Goal: Task Accomplishment & Management: Use online tool/utility

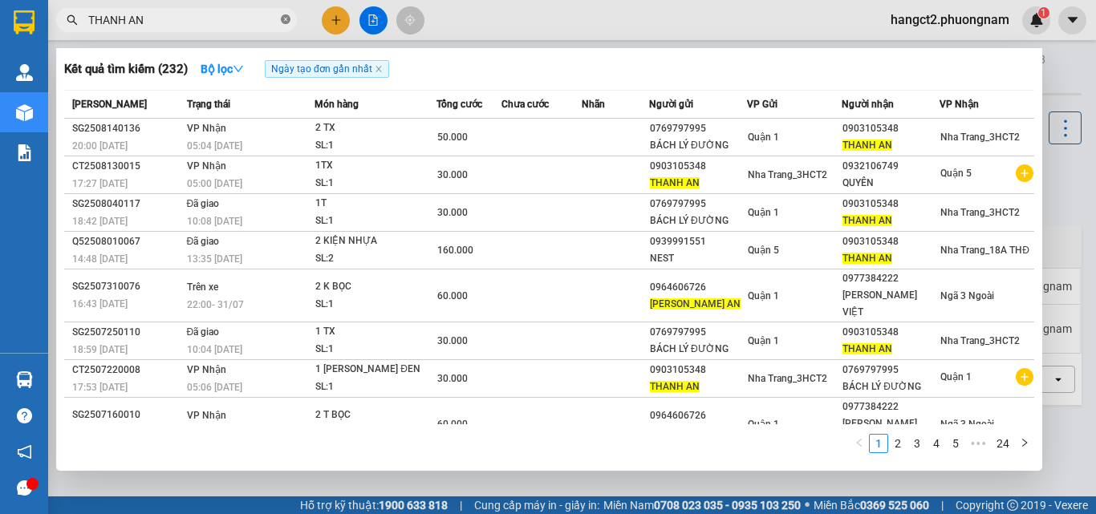
click at [281, 22] on icon "close-circle" at bounding box center [286, 19] width 10 height 10
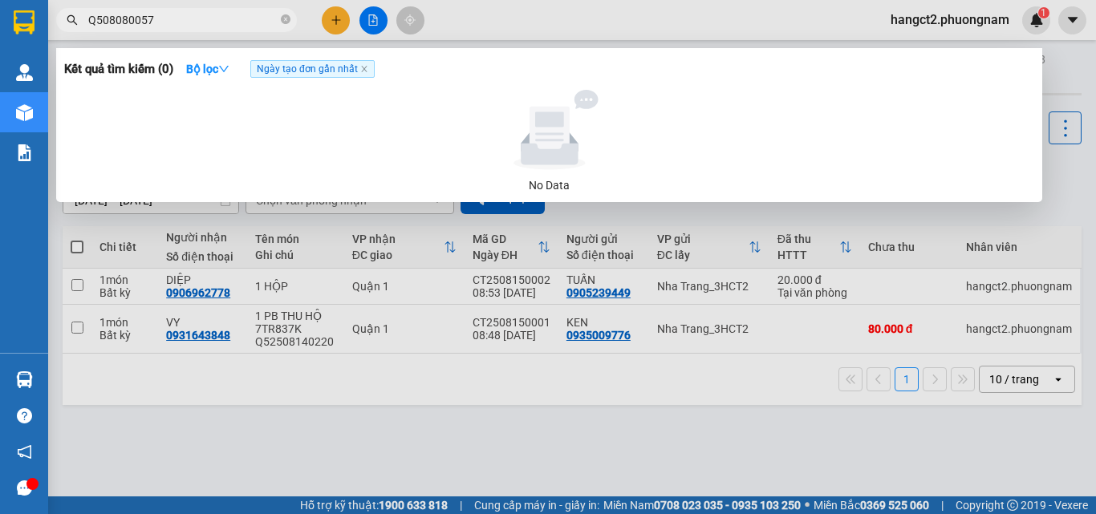
click at [104, 21] on input "Q508080057" at bounding box center [182, 20] width 189 height 18
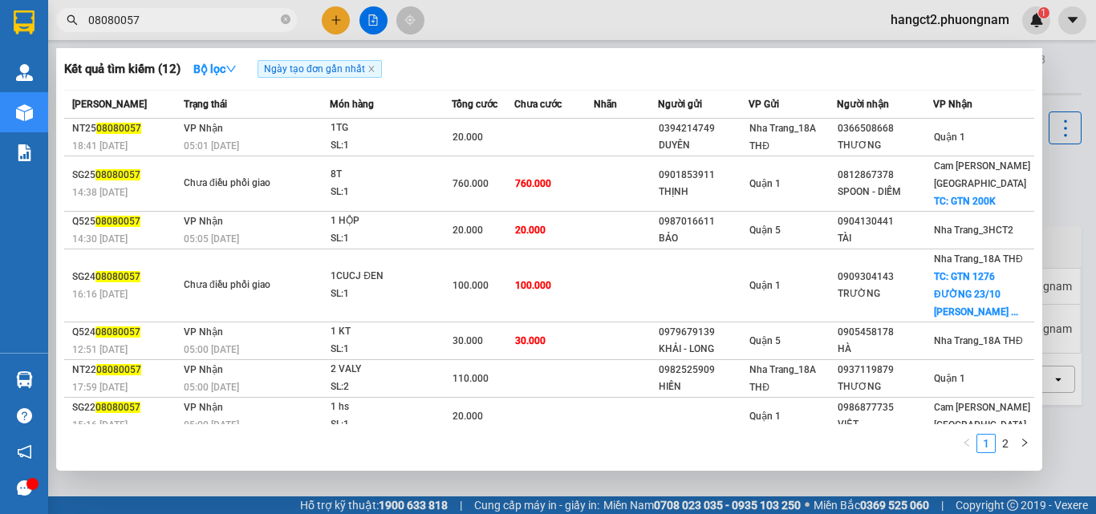
type input "08080057"
click at [287, 18] on icon "close-circle" at bounding box center [286, 19] width 10 height 10
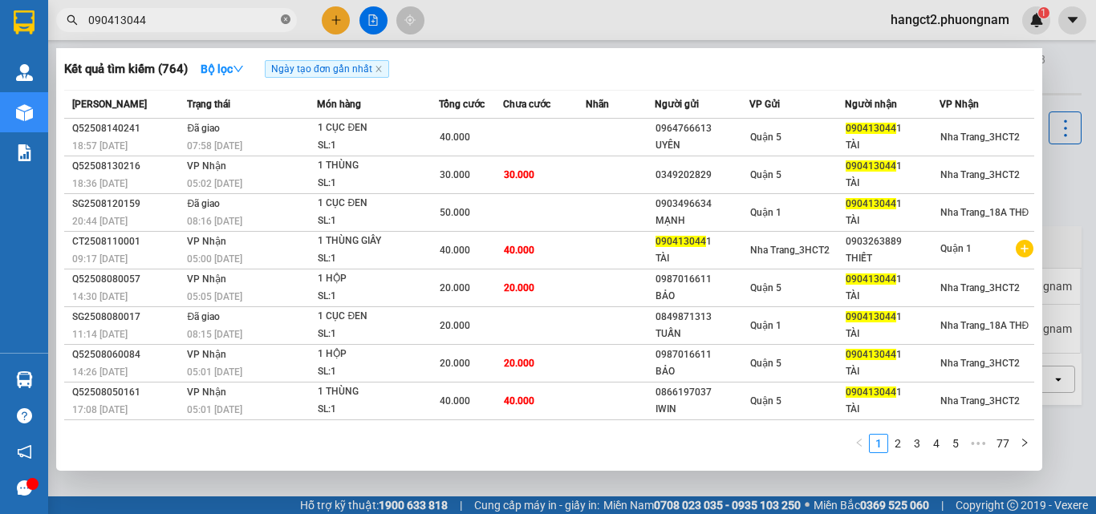
type input "0904130441"
click at [282, 18] on icon "close-circle" at bounding box center [286, 19] width 10 height 10
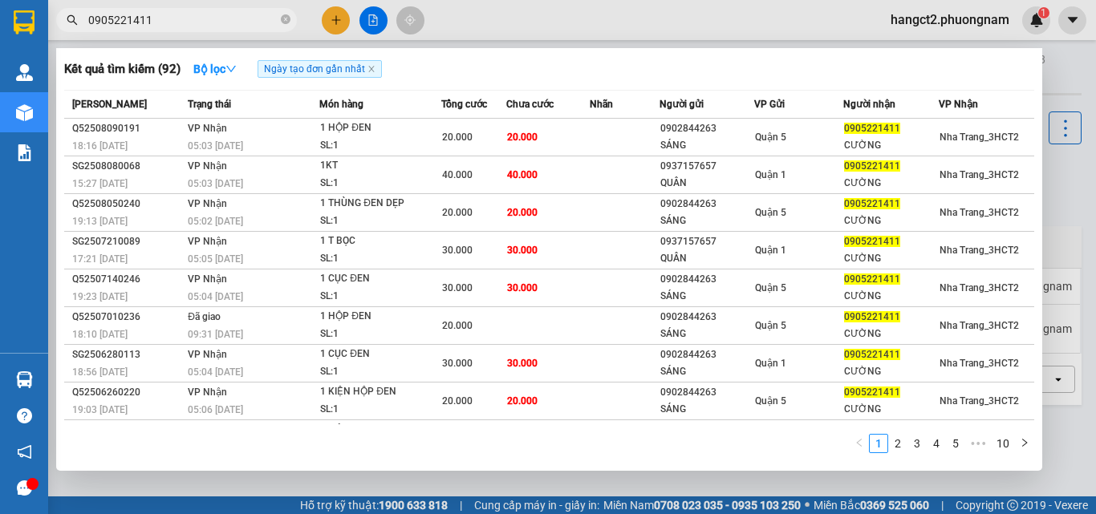
type input "0905221411"
click at [288, 18] on icon "close-circle" at bounding box center [286, 19] width 10 height 10
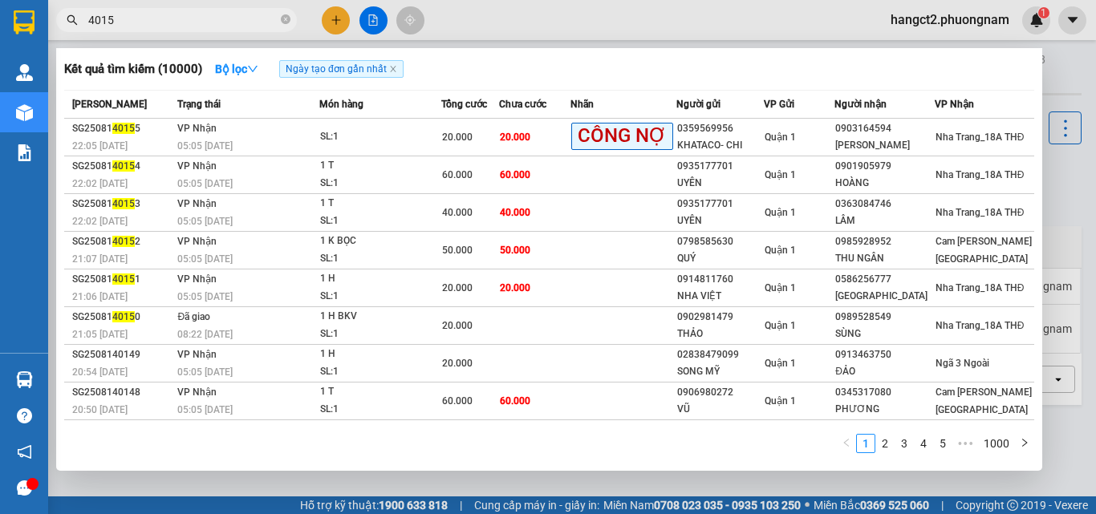
type input "40155"
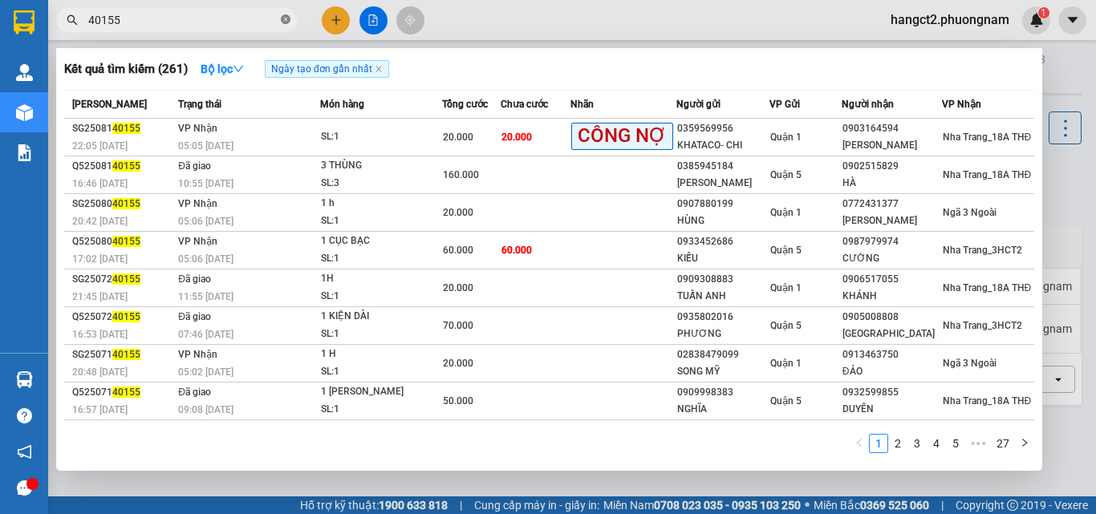
click at [288, 26] on span at bounding box center [286, 20] width 10 height 15
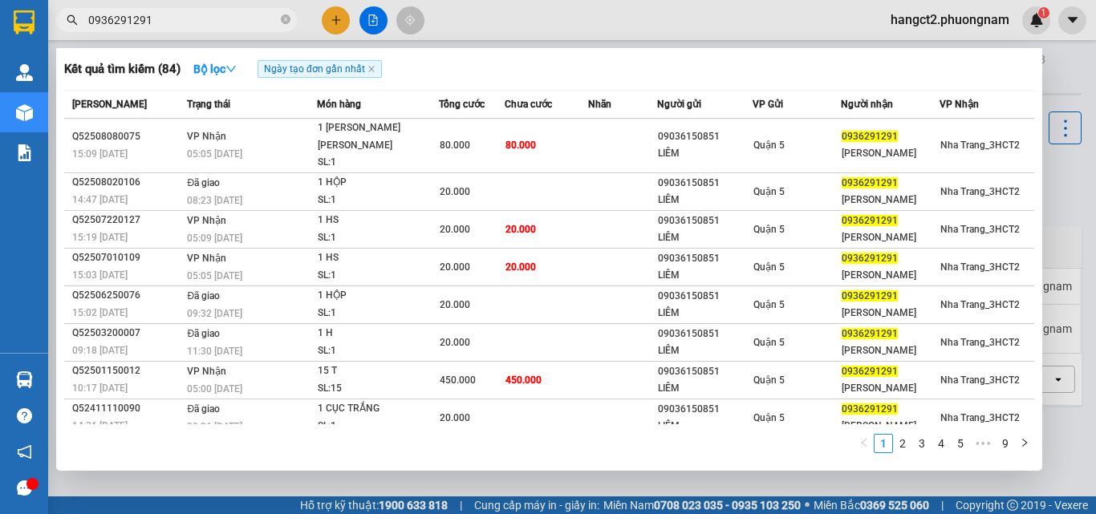
type input "0936291291"
click at [395, 64] on div "Kết quả [PERSON_NAME] ( 84 ) Bộ lọc Ngày tạo [PERSON_NAME] nhất" at bounding box center [549, 69] width 970 height 26
click at [375, 73] on icon "close" at bounding box center [372, 69] width 8 height 8
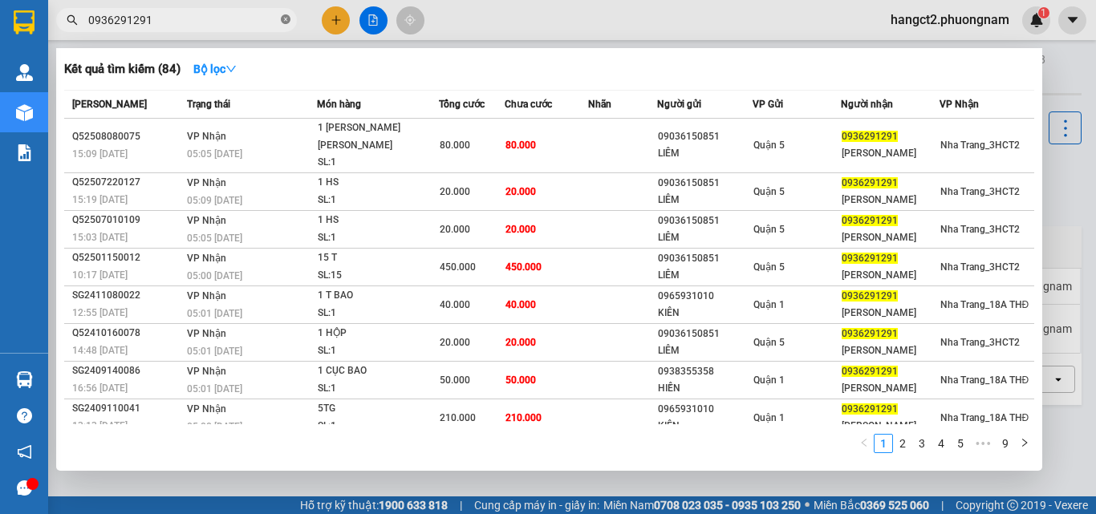
click at [285, 20] on icon "close-circle" at bounding box center [286, 19] width 10 height 10
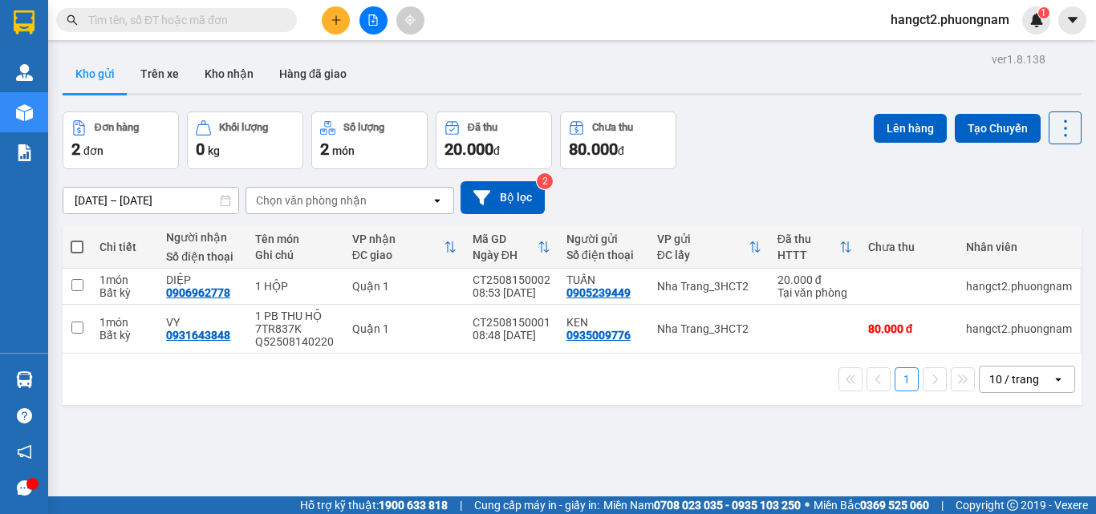
click at [270, 22] on input "text" at bounding box center [182, 20] width 189 height 18
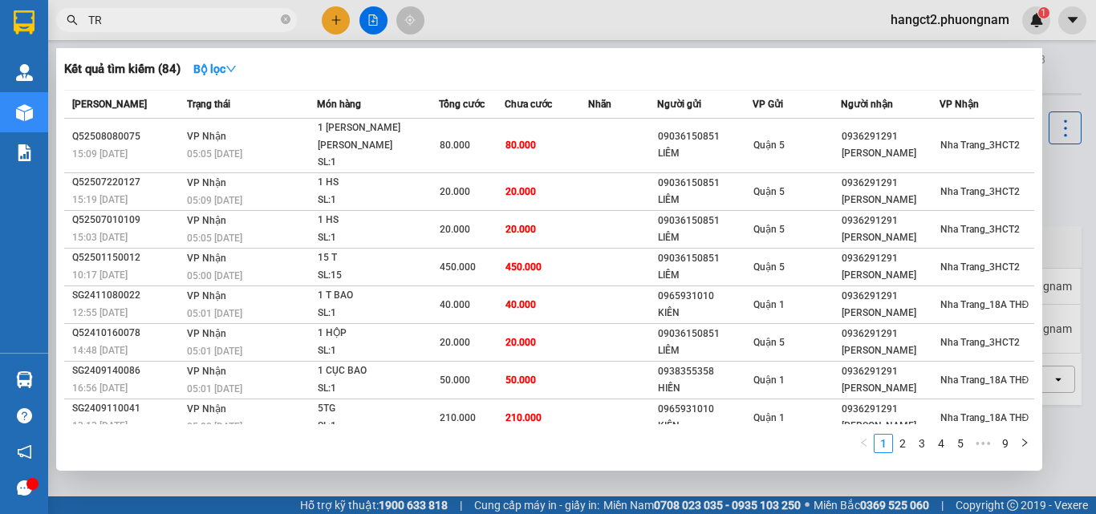
type input "T"
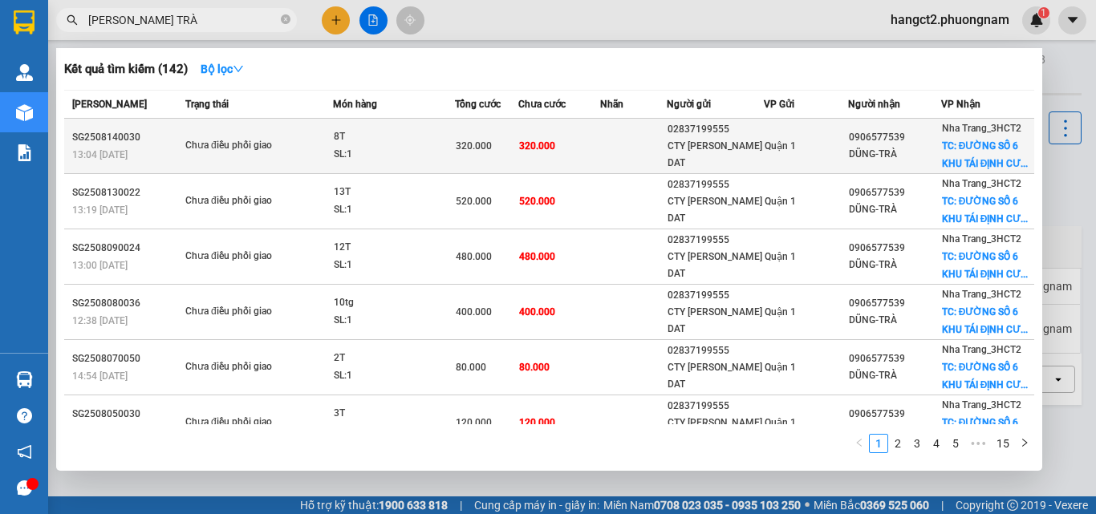
type input "[PERSON_NAME] TRÀ"
click at [709, 138] on div "02837199555" at bounding box center [716, 129] width 96 height 17
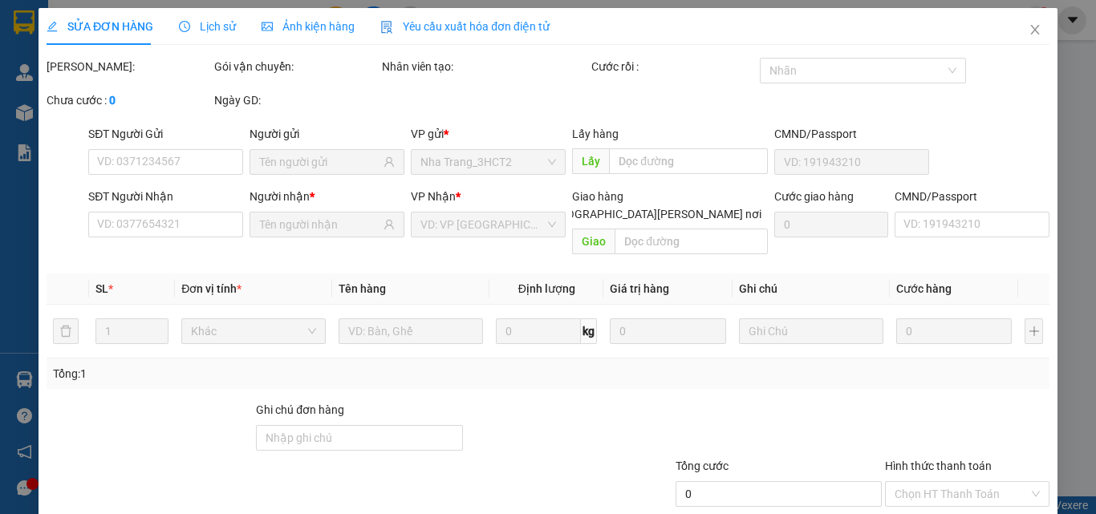
type input "02837199555"
type input "CTY [PERSON_NAME] DAT"
type input "0906577539"
type input "DŨNG-TRÀ"
checkbox input "true"
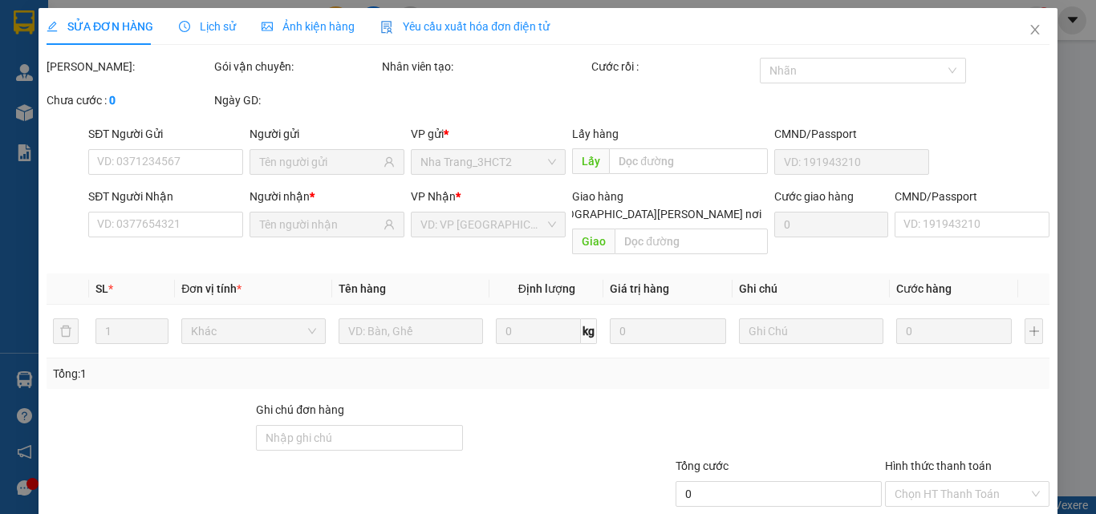
type input "ĐƯỜNG SỐ 6 KHU TÁI ĐỊNH CƯ [GEOGRAPHIC_DATA], XÃ [PERSON_NAME][GEOGRAPHIC_DATA]"
type input "320.000"
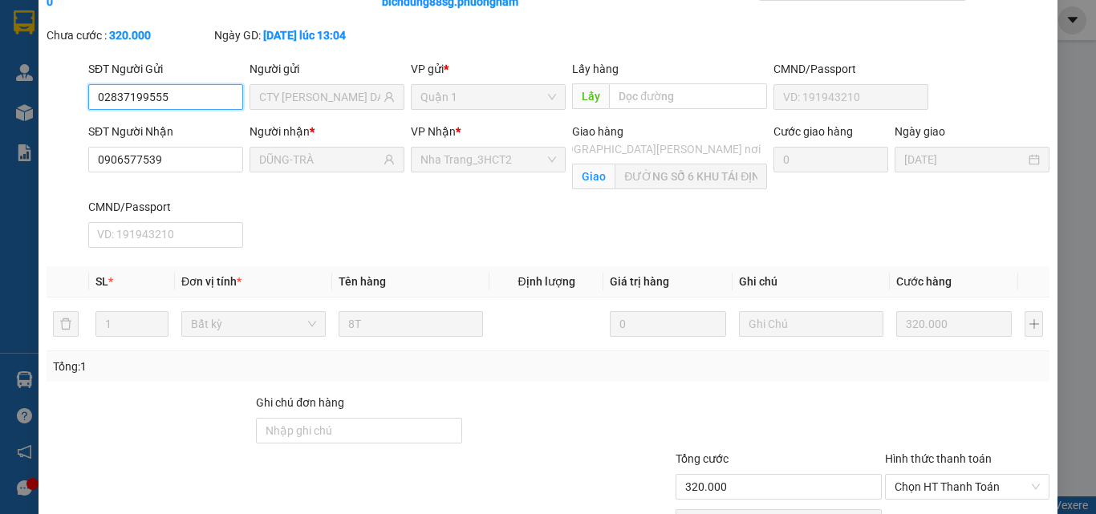
scroll to position [176, 0]
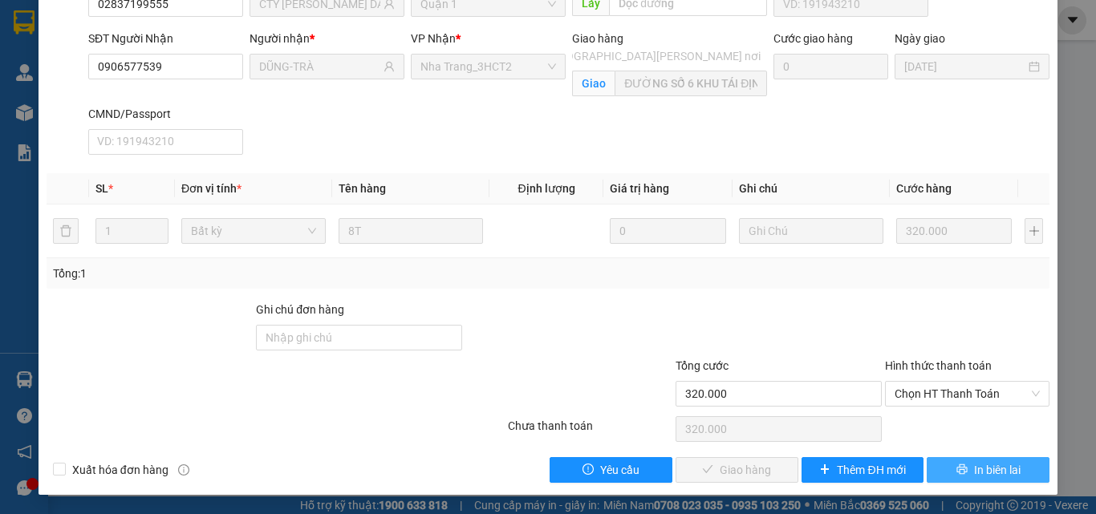
click at [980, 475] on span "In biên lai" at bounding box center [997, 470] width 47 height 18
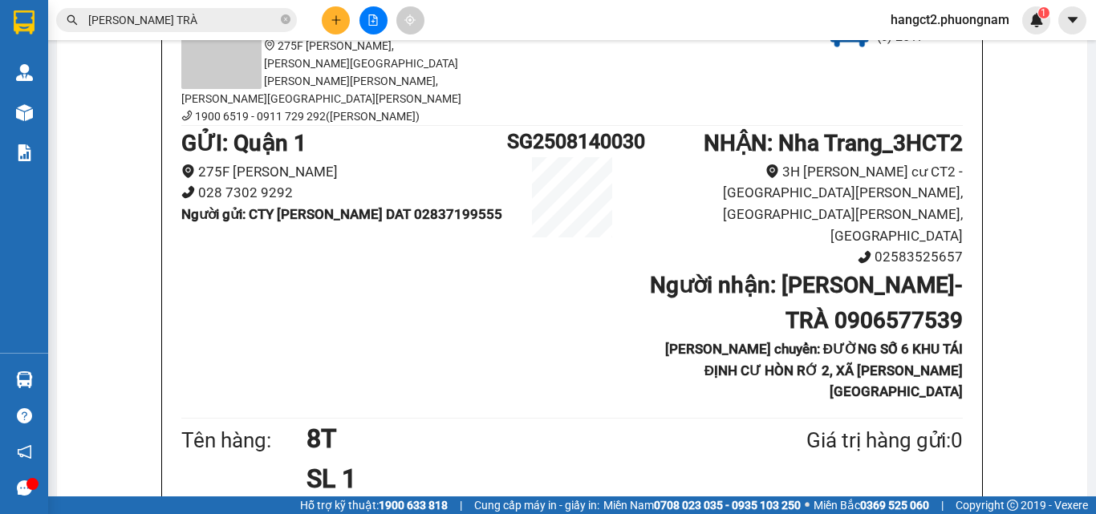
scroll to position [161, 0]
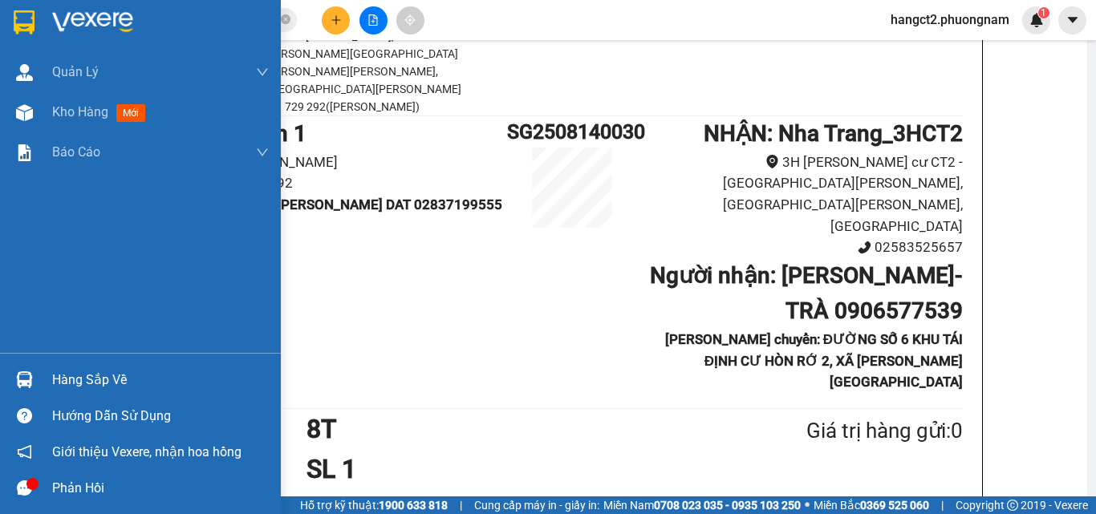
drag, startPoint x: 36, startPoint y: 189, endPoint x: 46, endPoint y: 157, distance: 32.7
click at [39, 188] on div "[PERSON_NAME] [PERSON_NAME] khách hàng mới [PERSON_NAME] [PERSON_NAME] mới Kho …" at bounding box center [140, 202] width 281 height 301
click at [63, 106] on span "Kho hàng" at bounding box center [80, 111] width 56 height 15
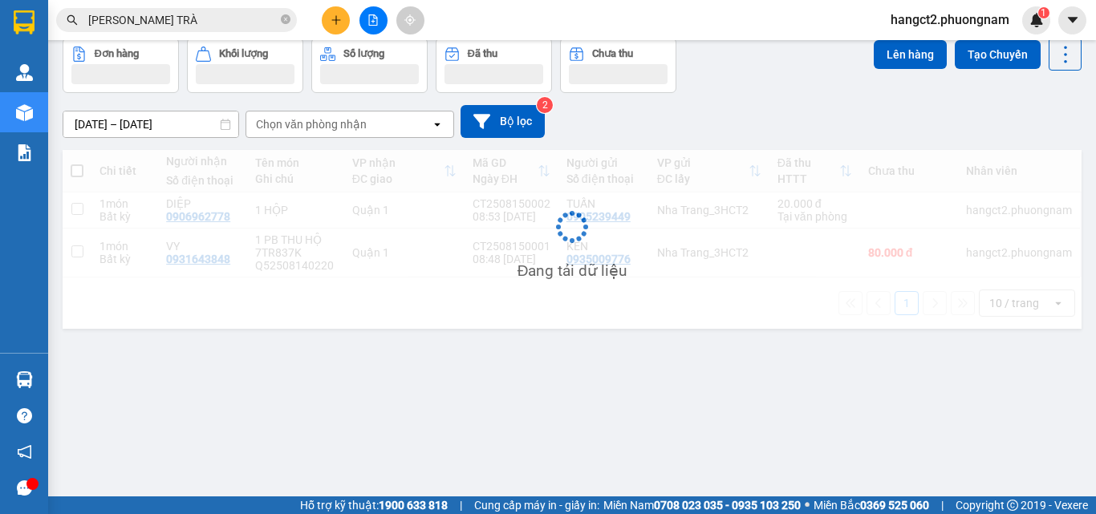
scroll to position [74, 0]
